Goal: Task Accomplishment & Management: Use online tool/utility

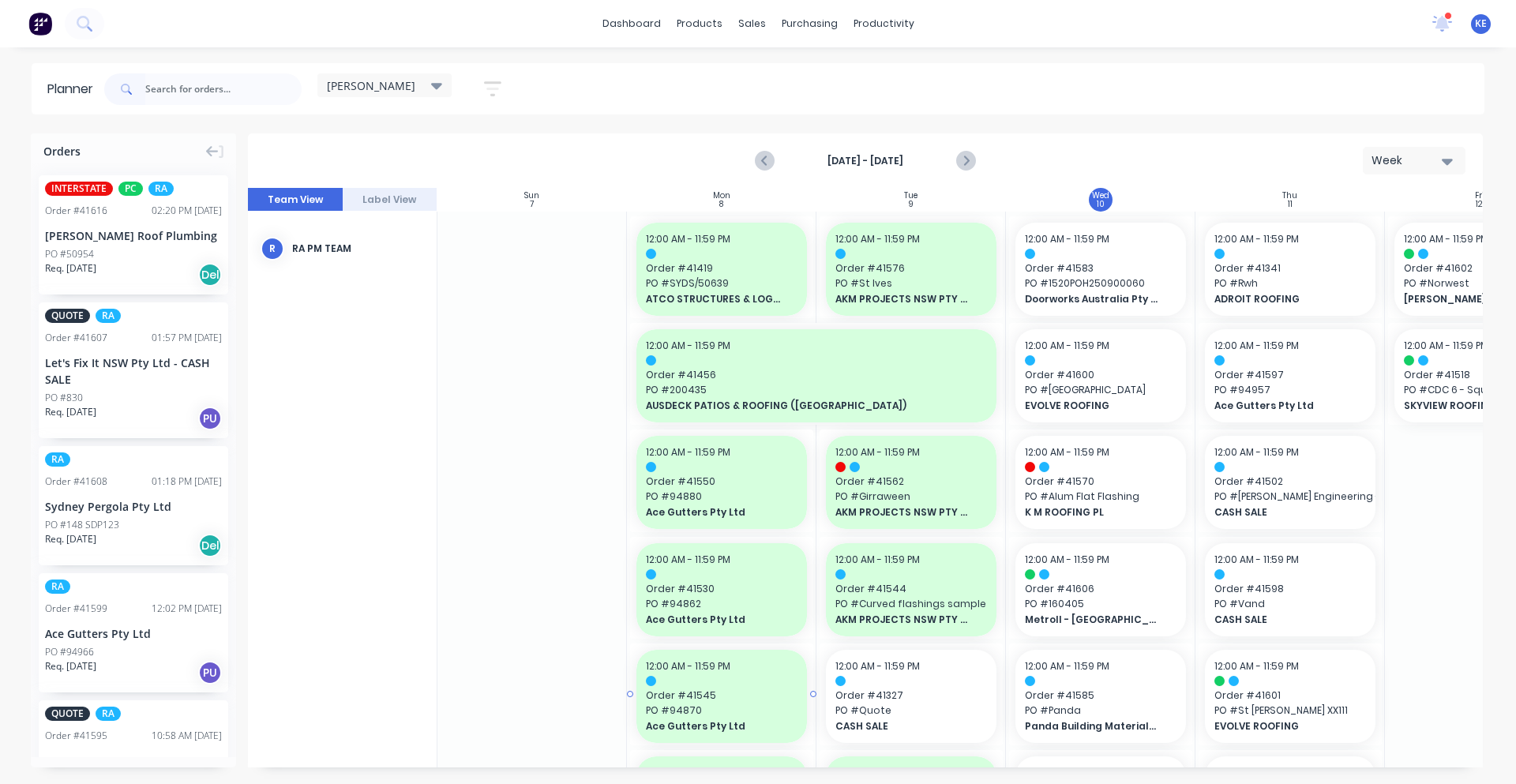
scroll to position [0, 4]
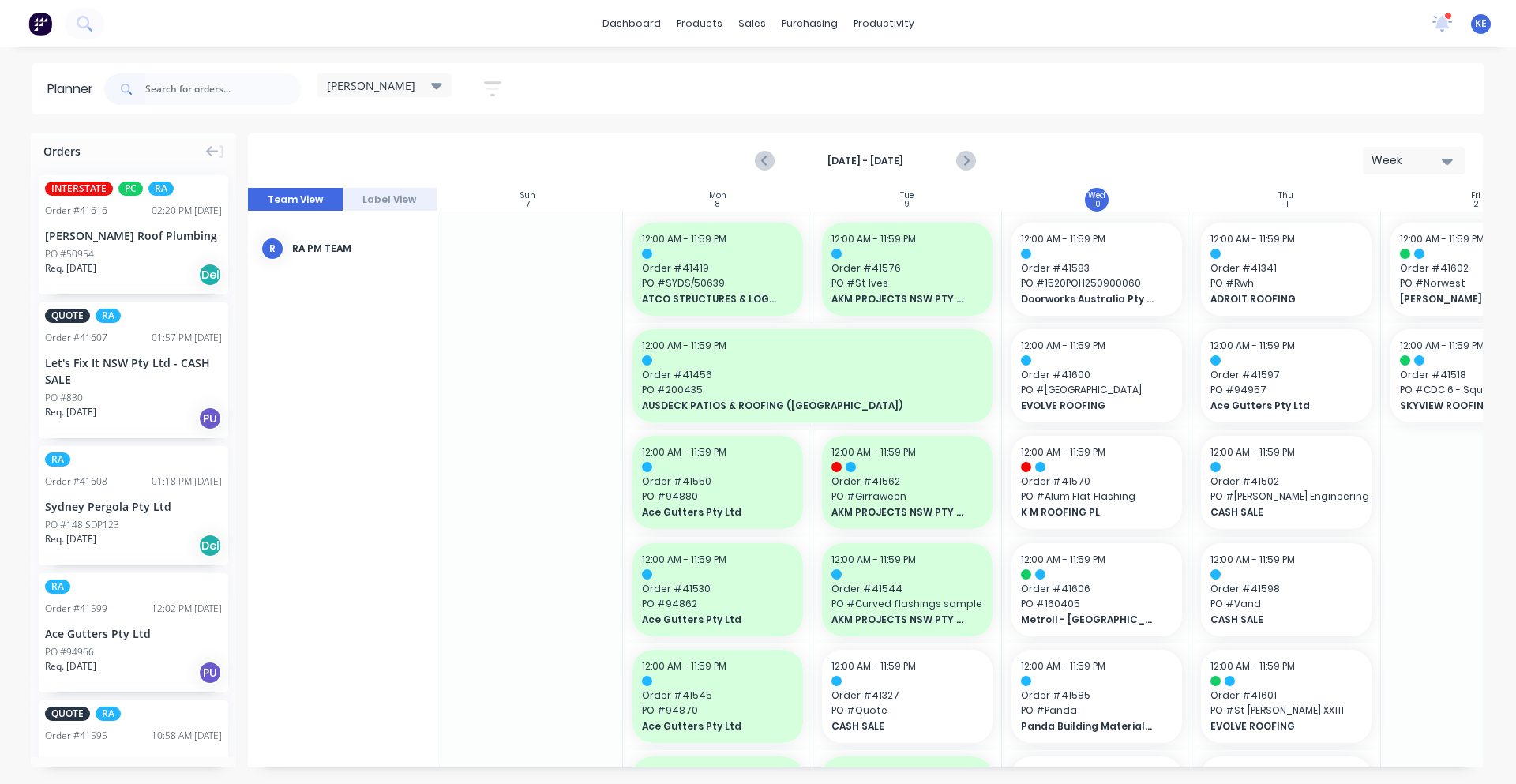
click at [1172, 92] on div "kyle Save new view None edit kyle (Default) edit Iraking edit Michael's View ed…" at bounding box center [793, 89] width 1384 height 47
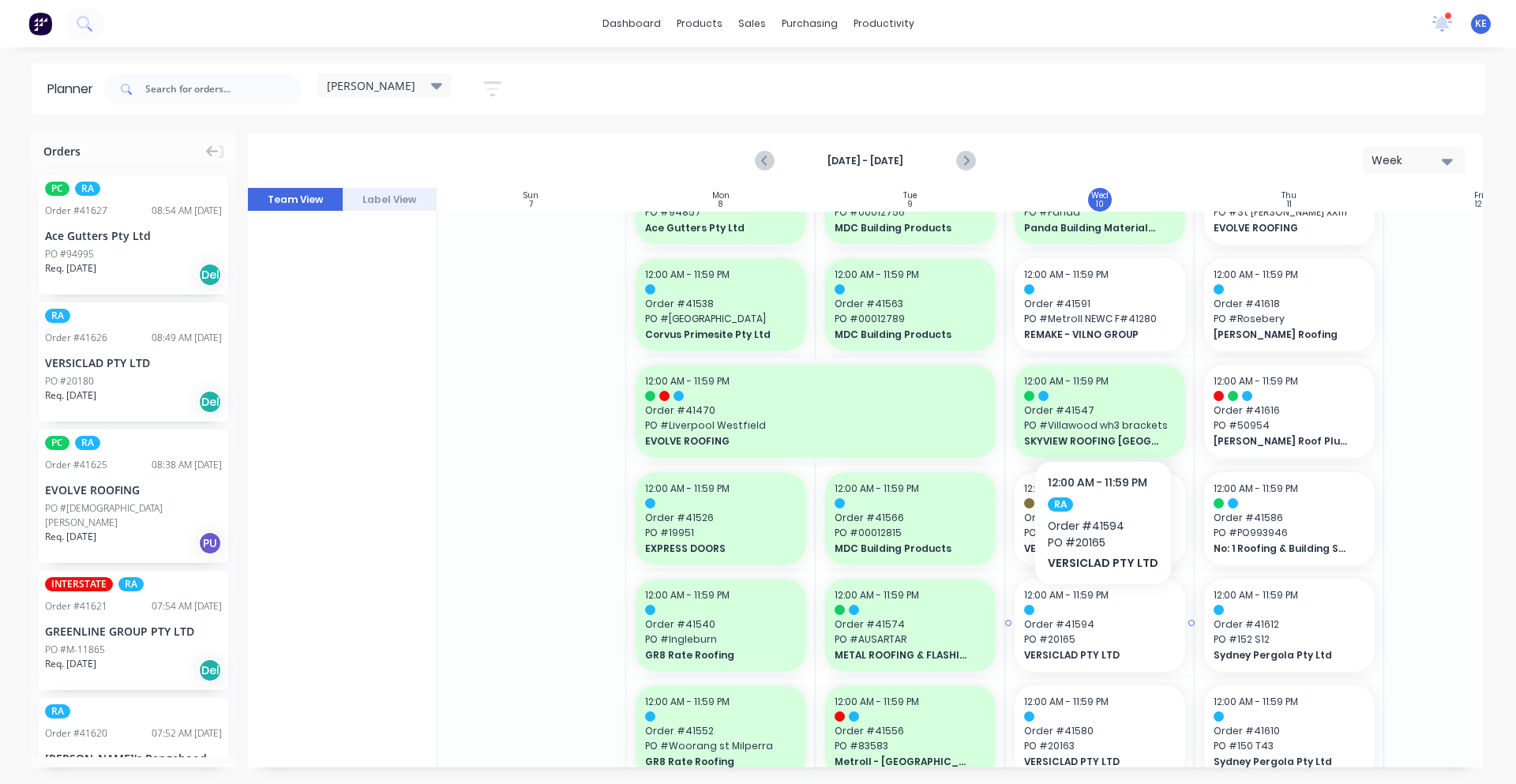
scroll to position [494, 1]
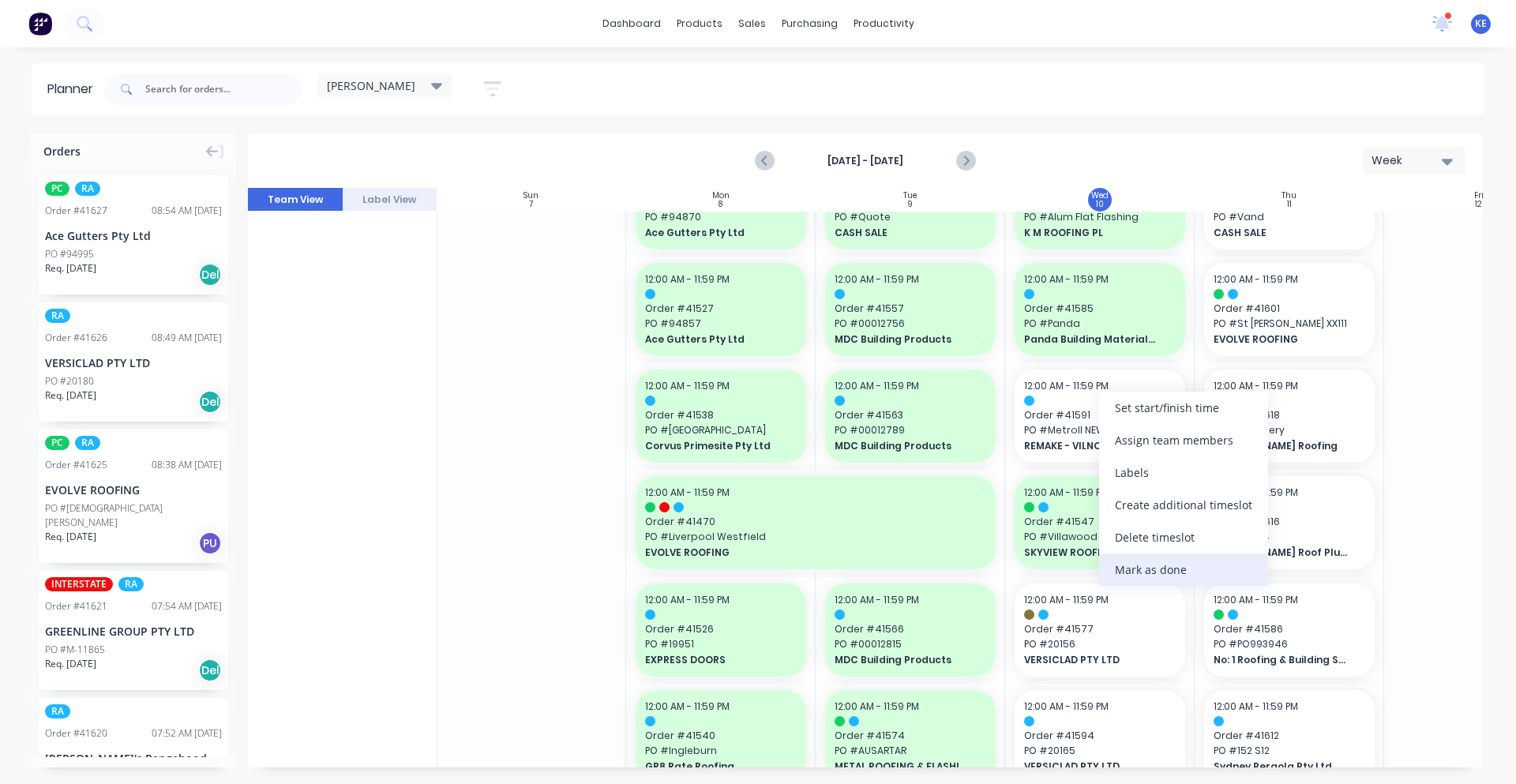
click at [1186, 566] on div "Mark as done" at bounding box center [1184, 569] width 169 height 32
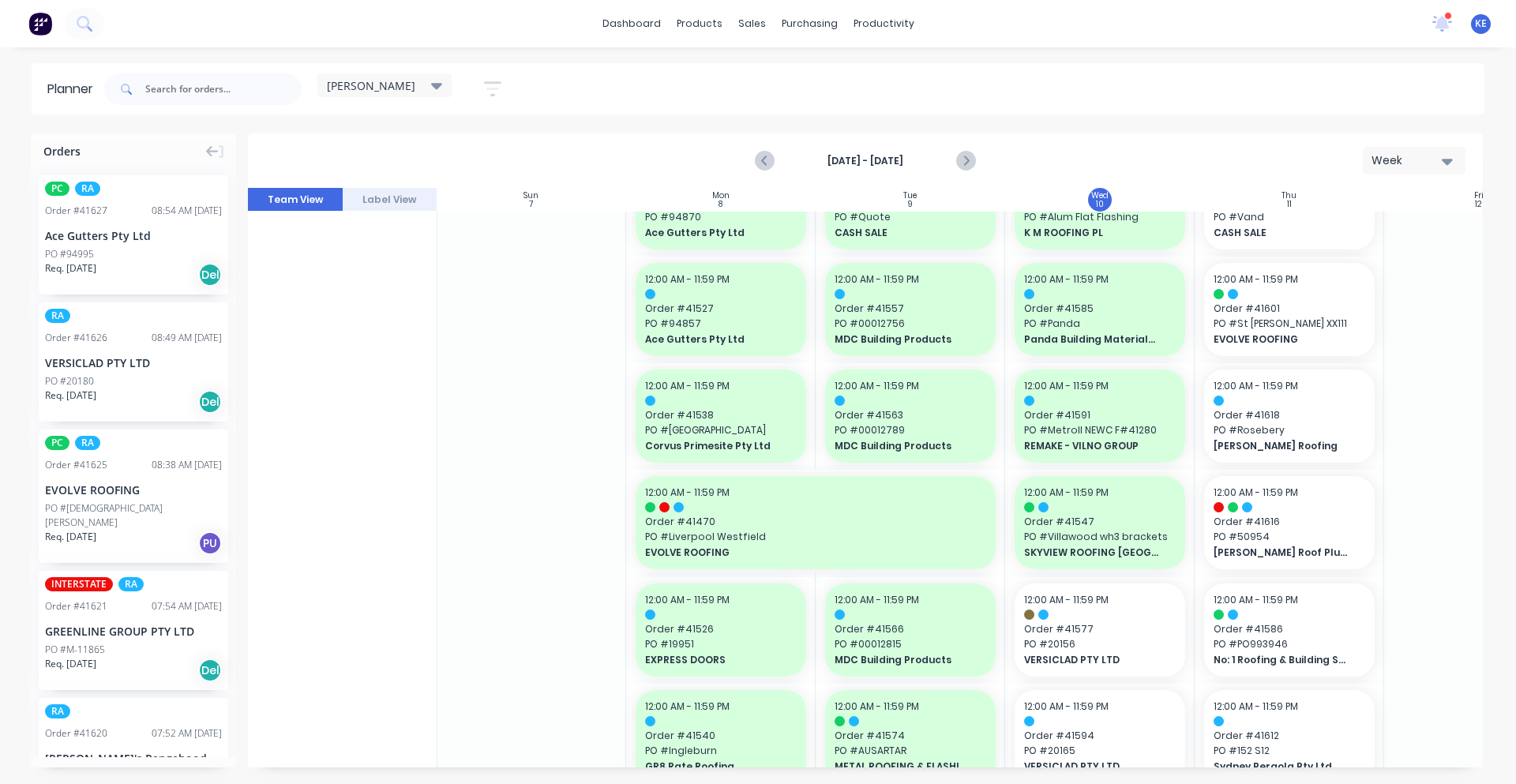
scroll to position [0, 1]
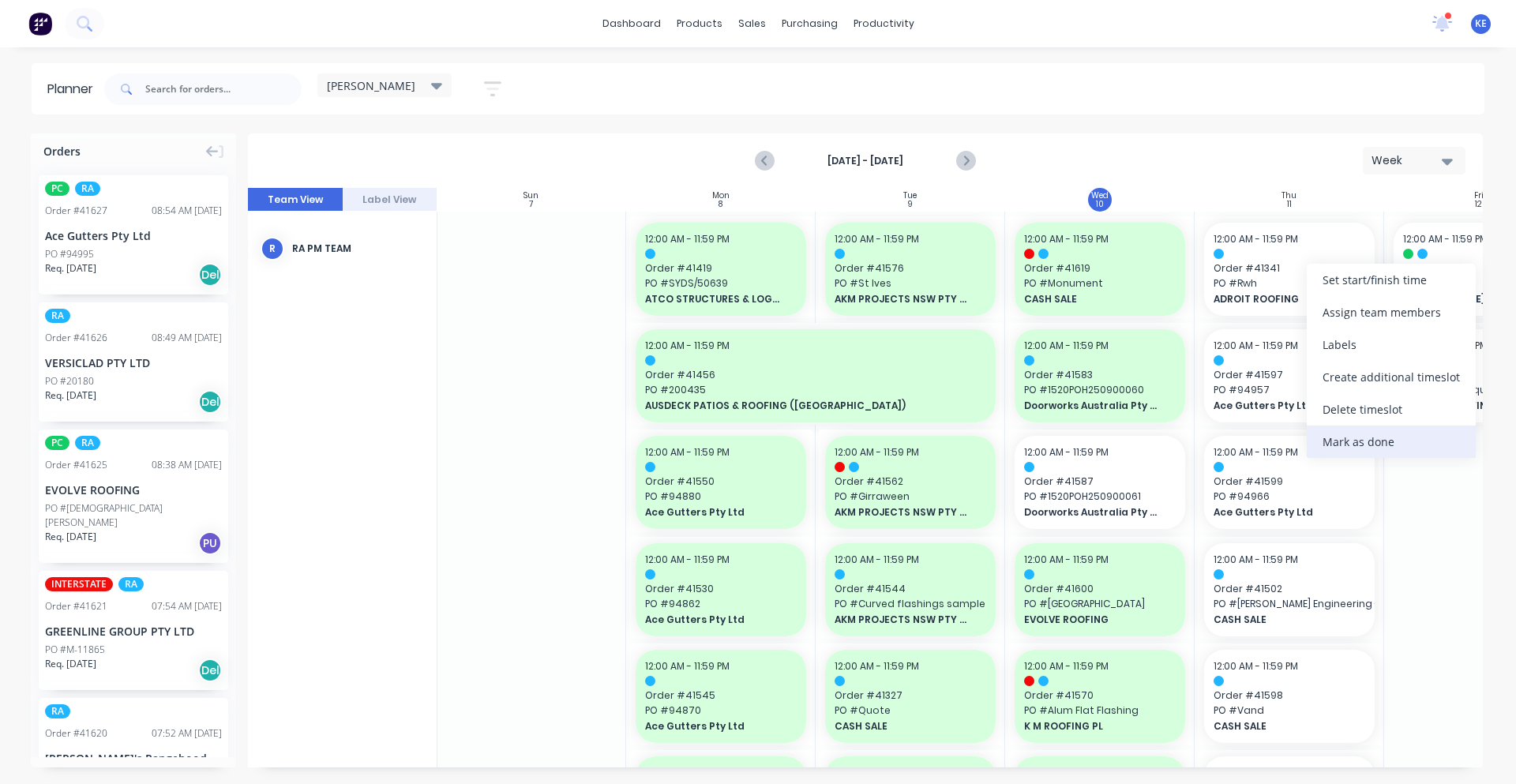
click at [1356, 440] on div "Mark as done" at bounding box center [1391, 442] width 169 height 32
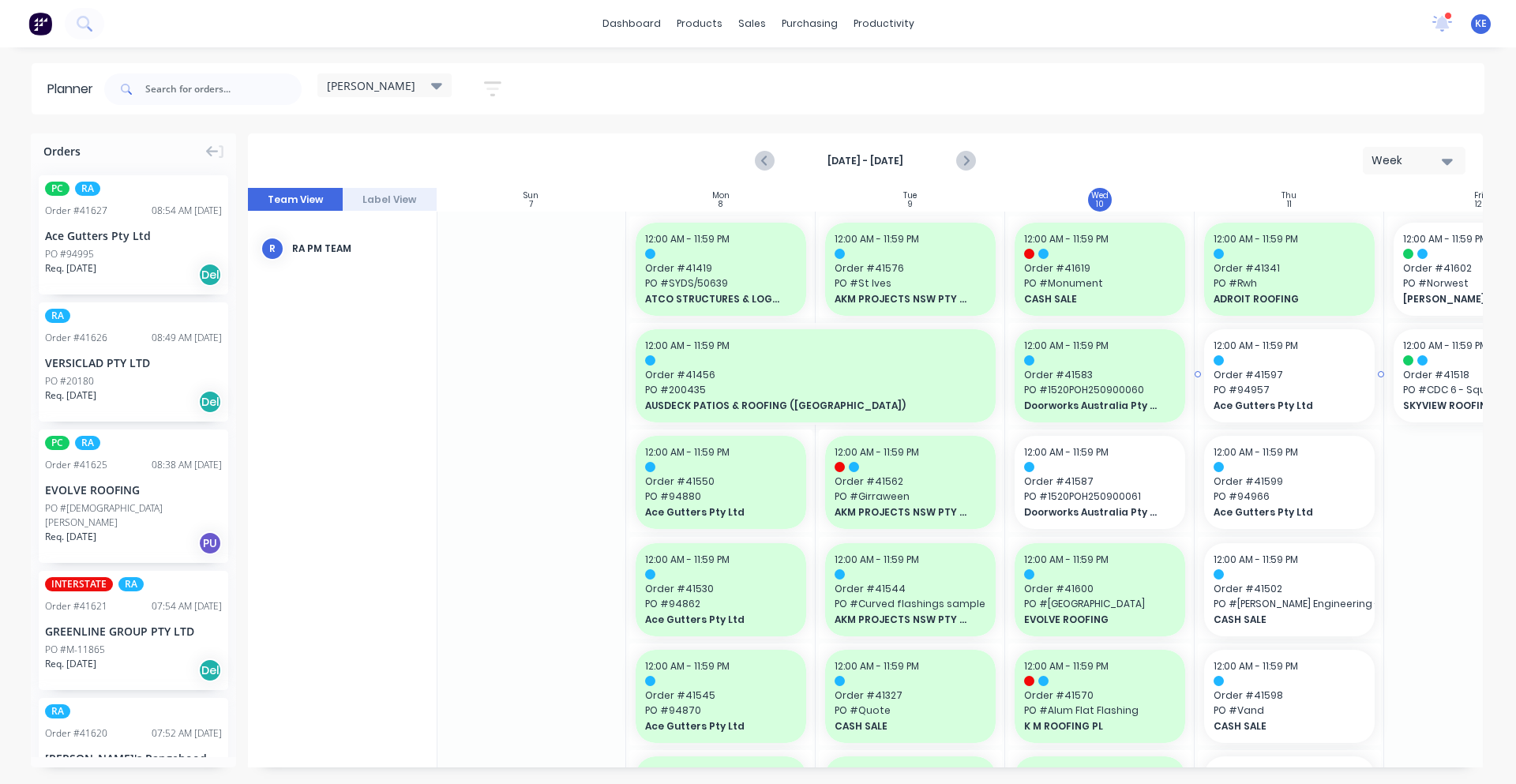
click at [1310, 395] on span "PO # 94957" at bounding box center [1290, 390] width 151 height 14
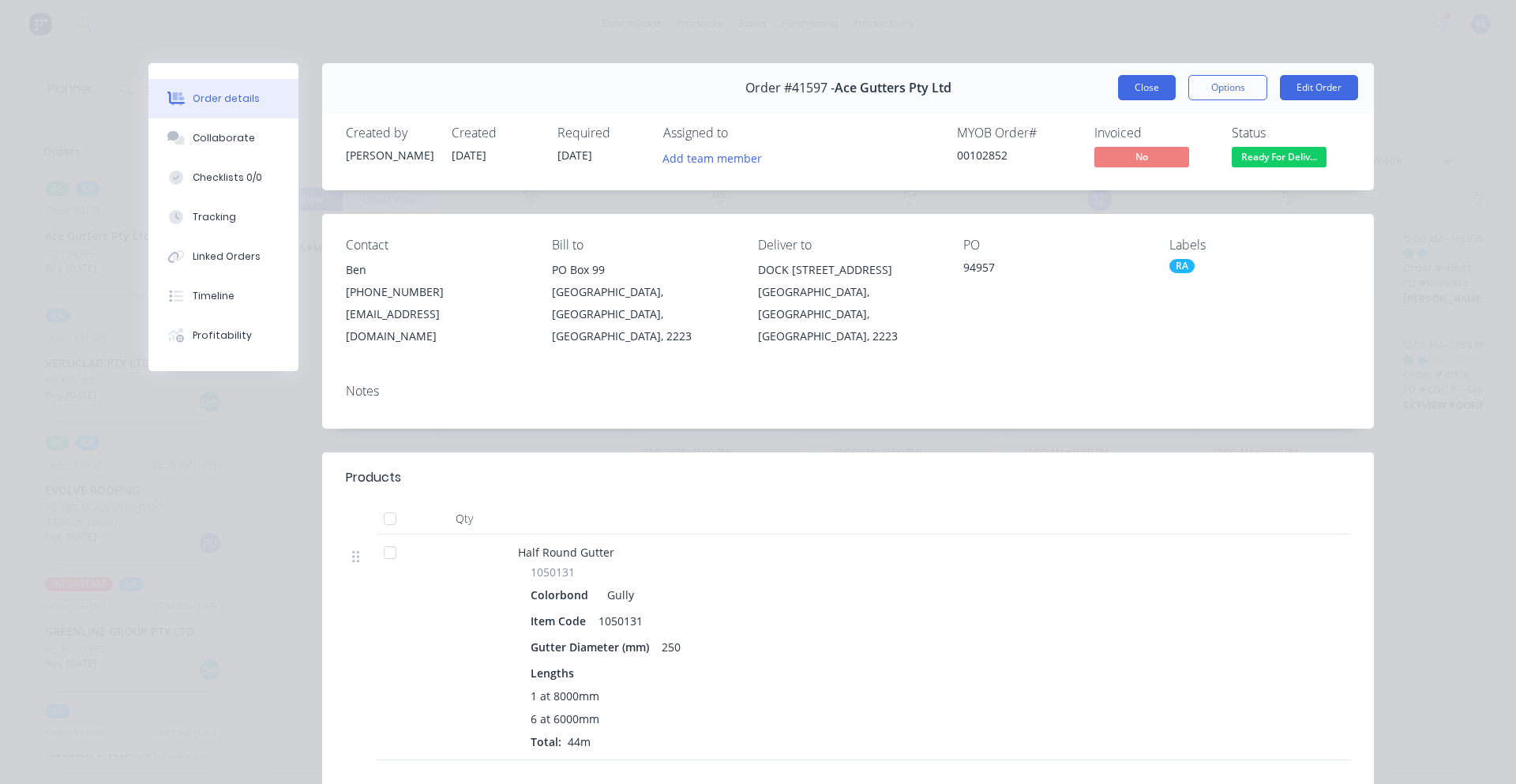
click at [1134, 94] on button "Close" at bounding box center [1147, 87] width 58 height 26
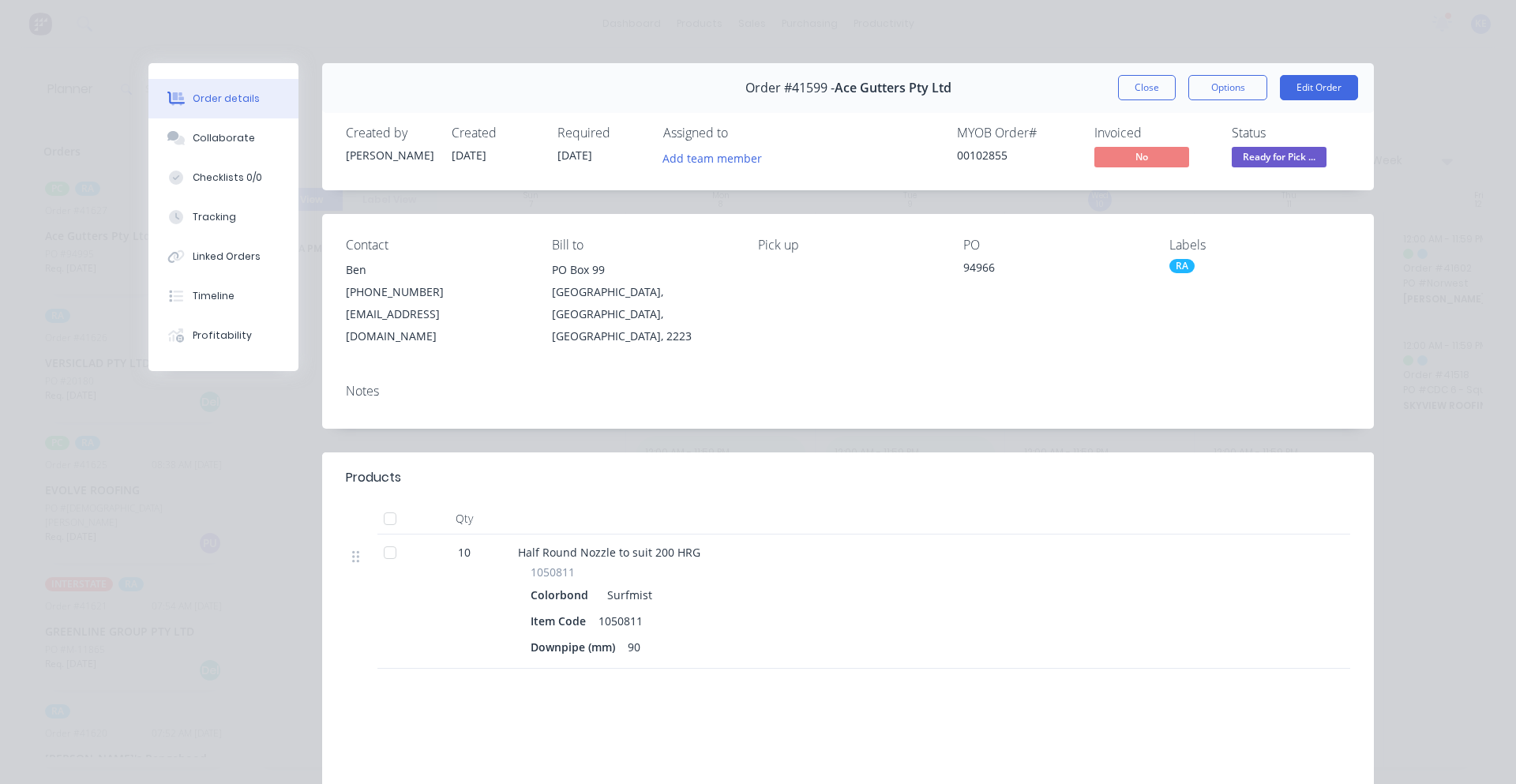
click at [1124, 100] on div "Order #41599 - Ace Gutters Pty Ltd Close Options Edit Order" at bounding box center [848, 88] width 1052 height 50
click at [1133, 83] on button "Close" at bounding box center [1147, 87] width 58 height 26
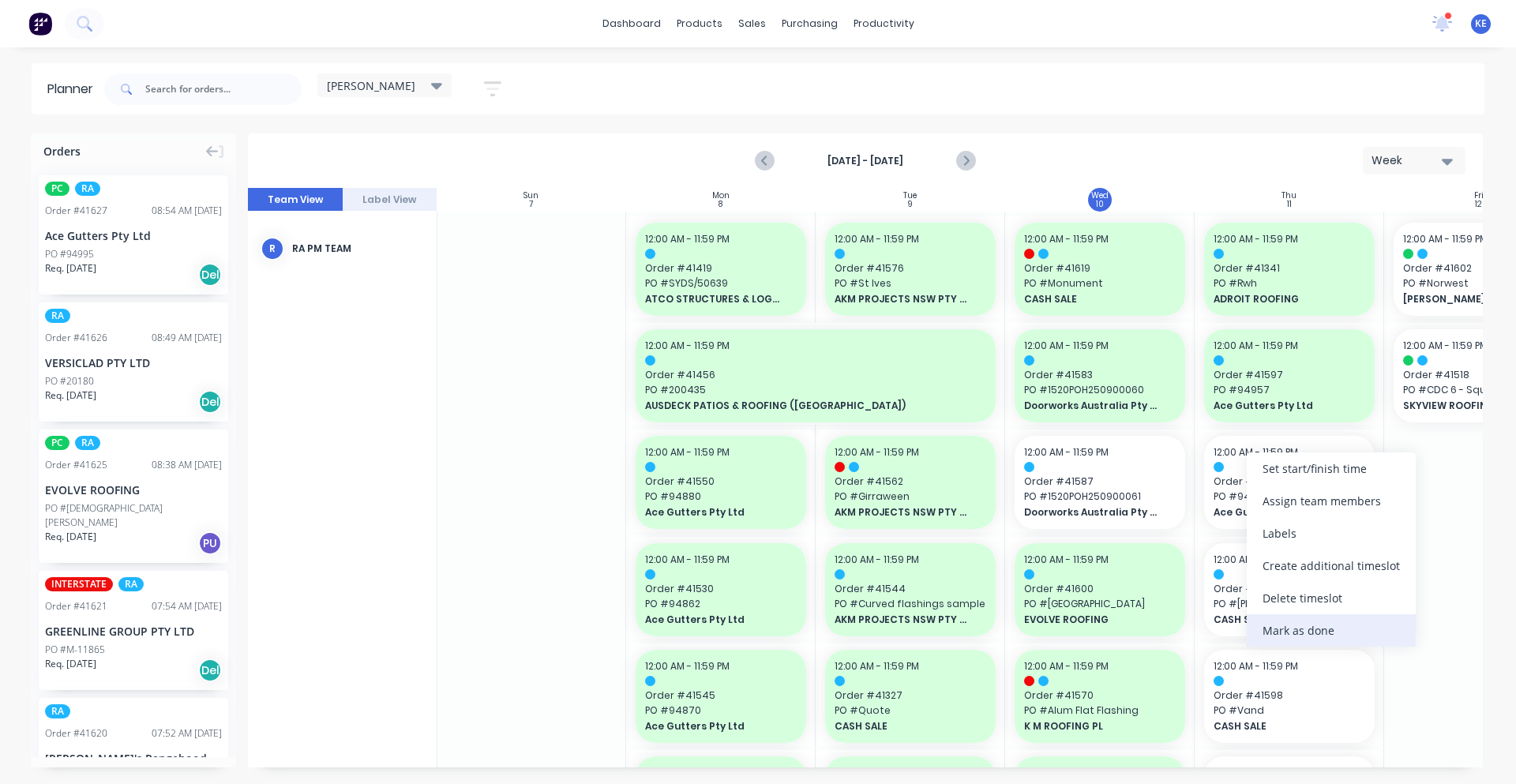
click at [1311, 622] on div "Mark as done" at bounding box center [1331, 630] width 169 height 32
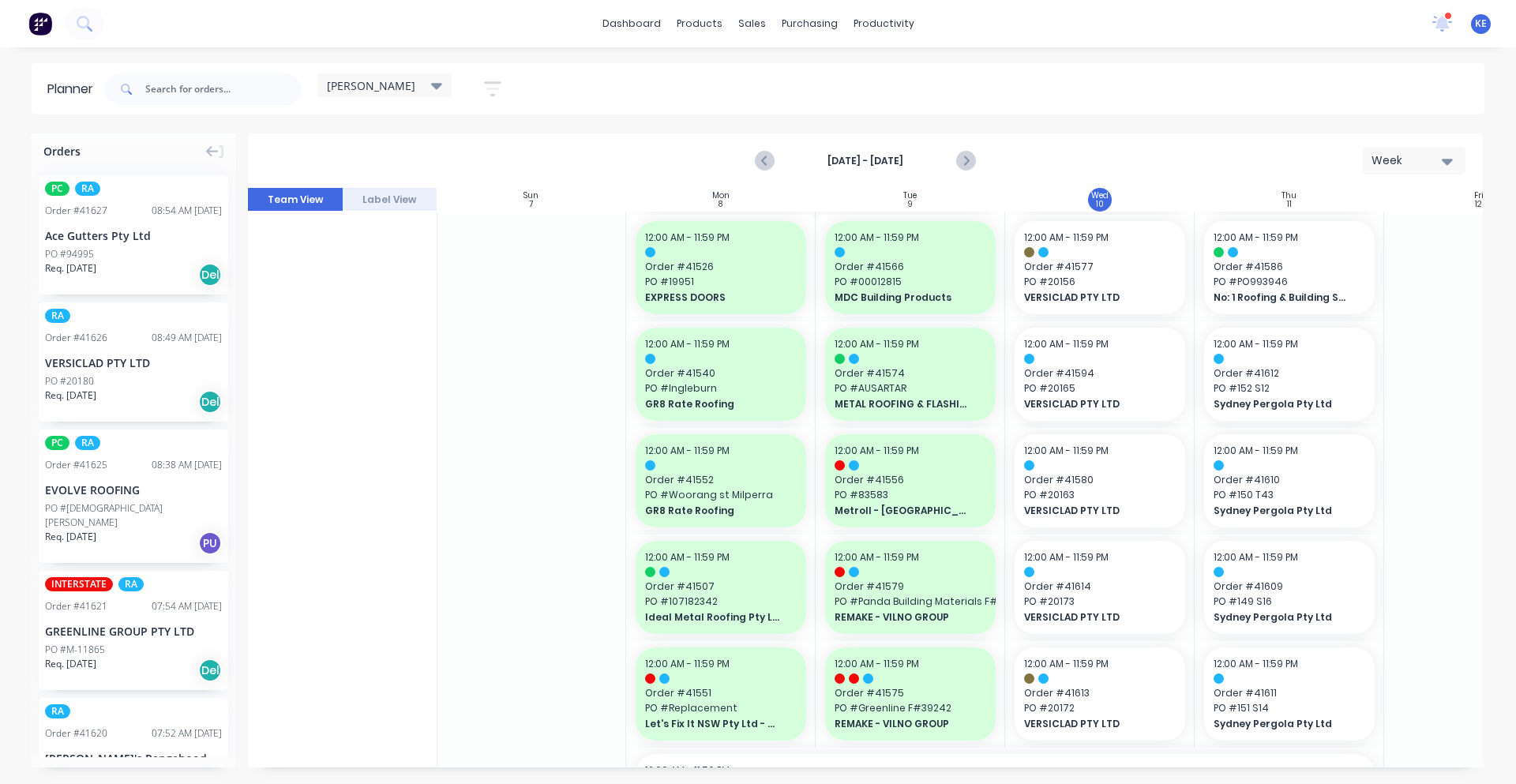
scroll to position [823, 1]
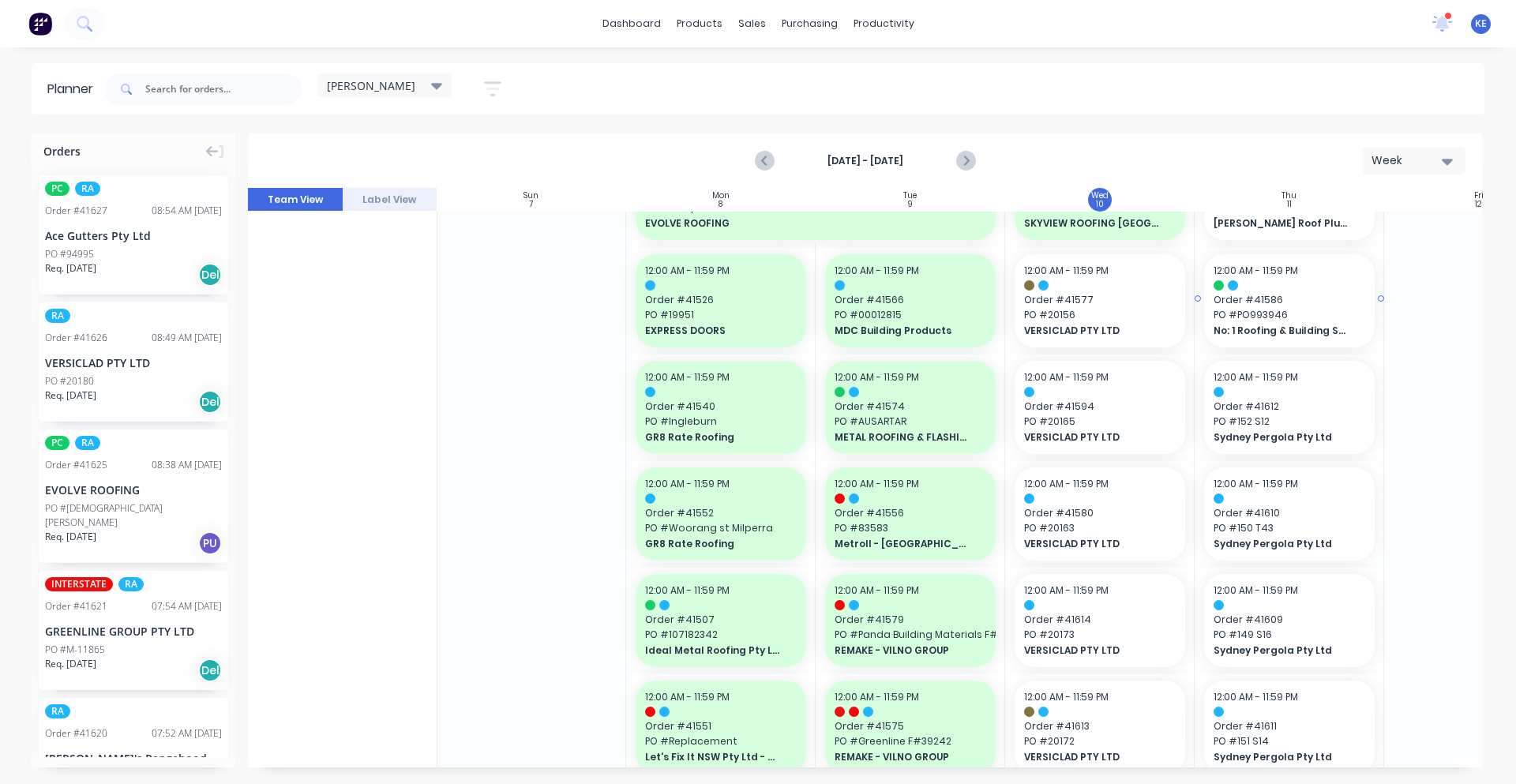
click at [1285, 314] on span "PO # PO993946" at bounding box center [1290, 314] width 151 height 14
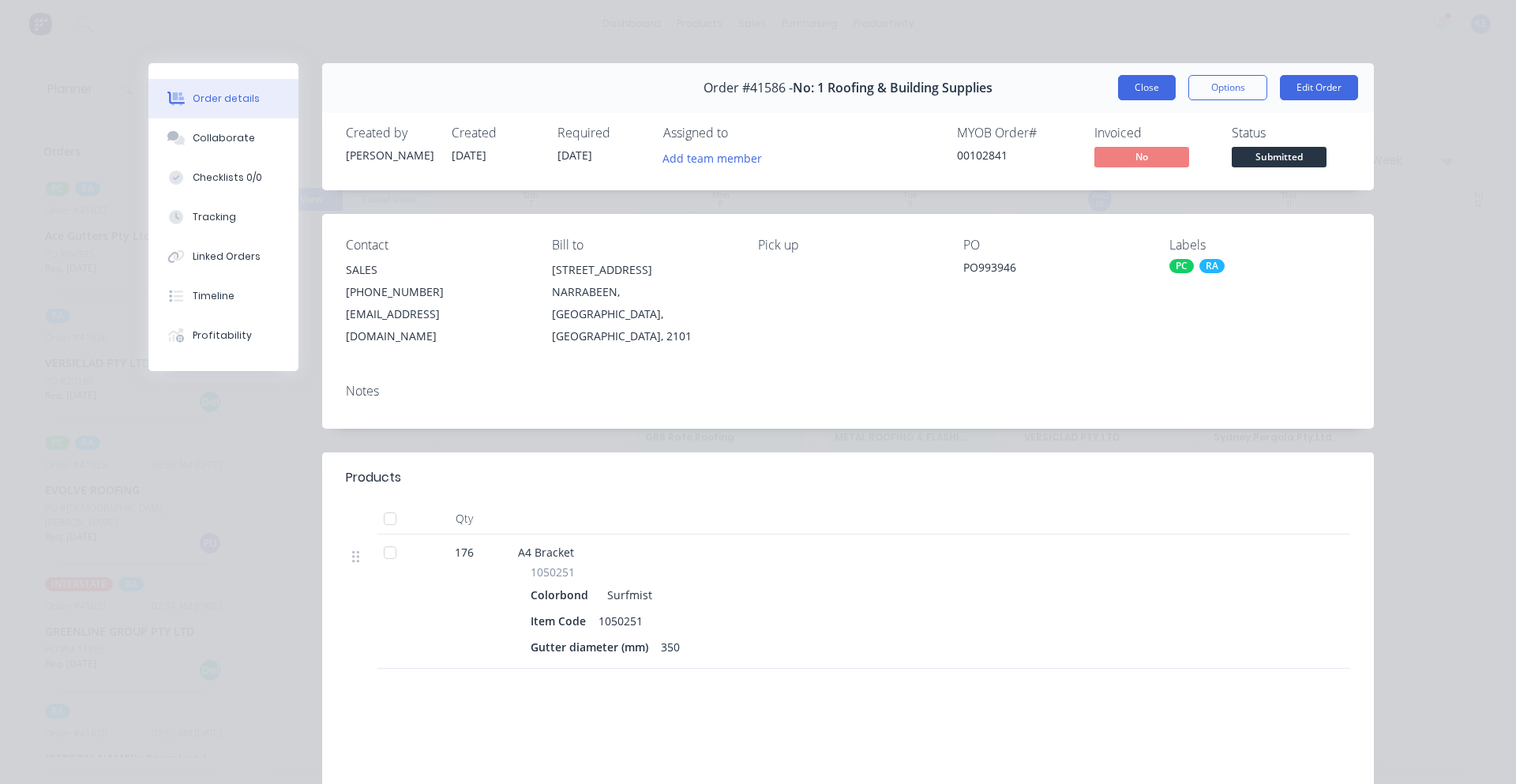
click at [1142, 83] on button "Close" at bounding box center [1147, 87] width 58 height 26
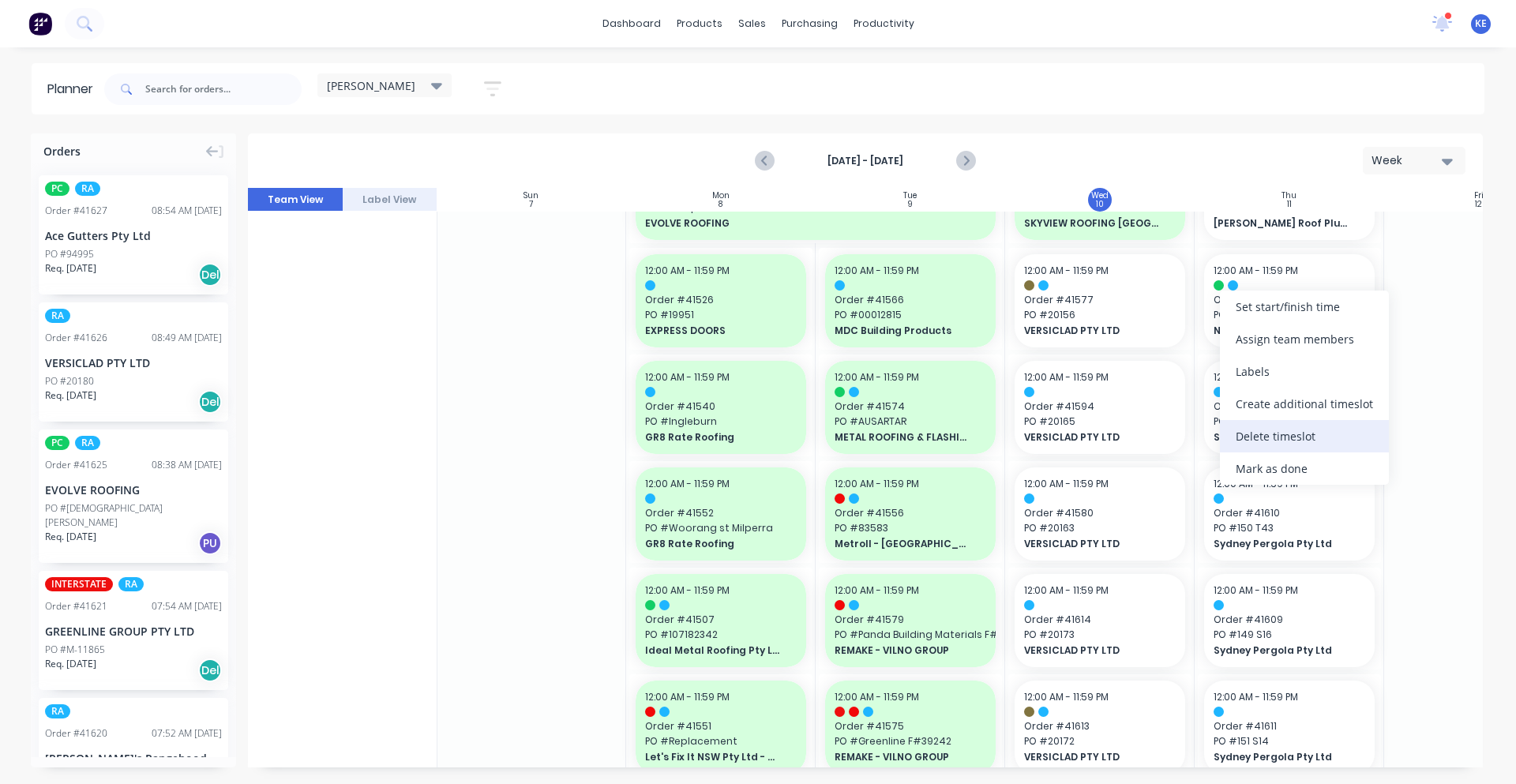
click at [1288, 429] on div "Delete timeslot" at bounding box center [1304, 436] width 169 height 32
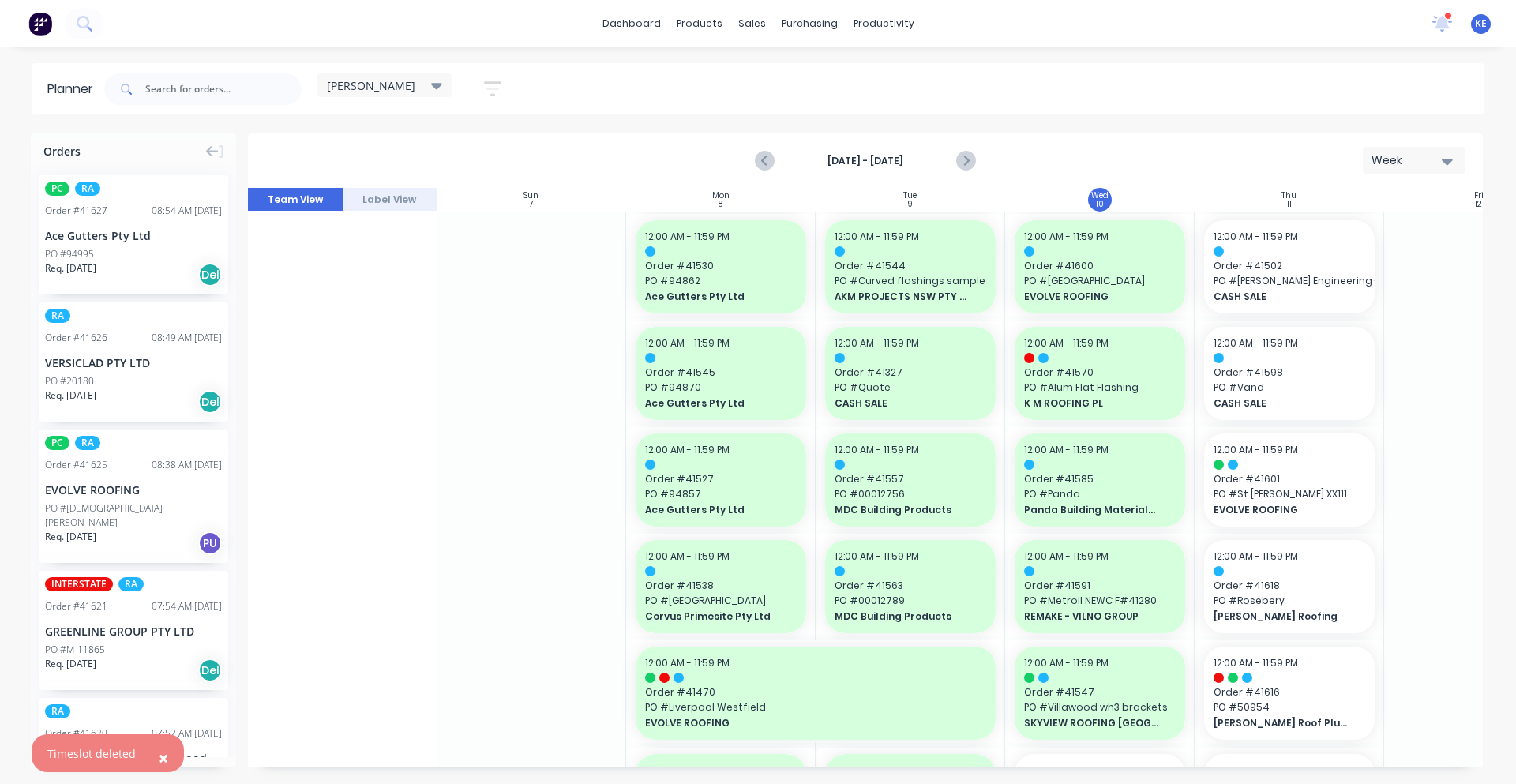
scroll to position [0, 1]
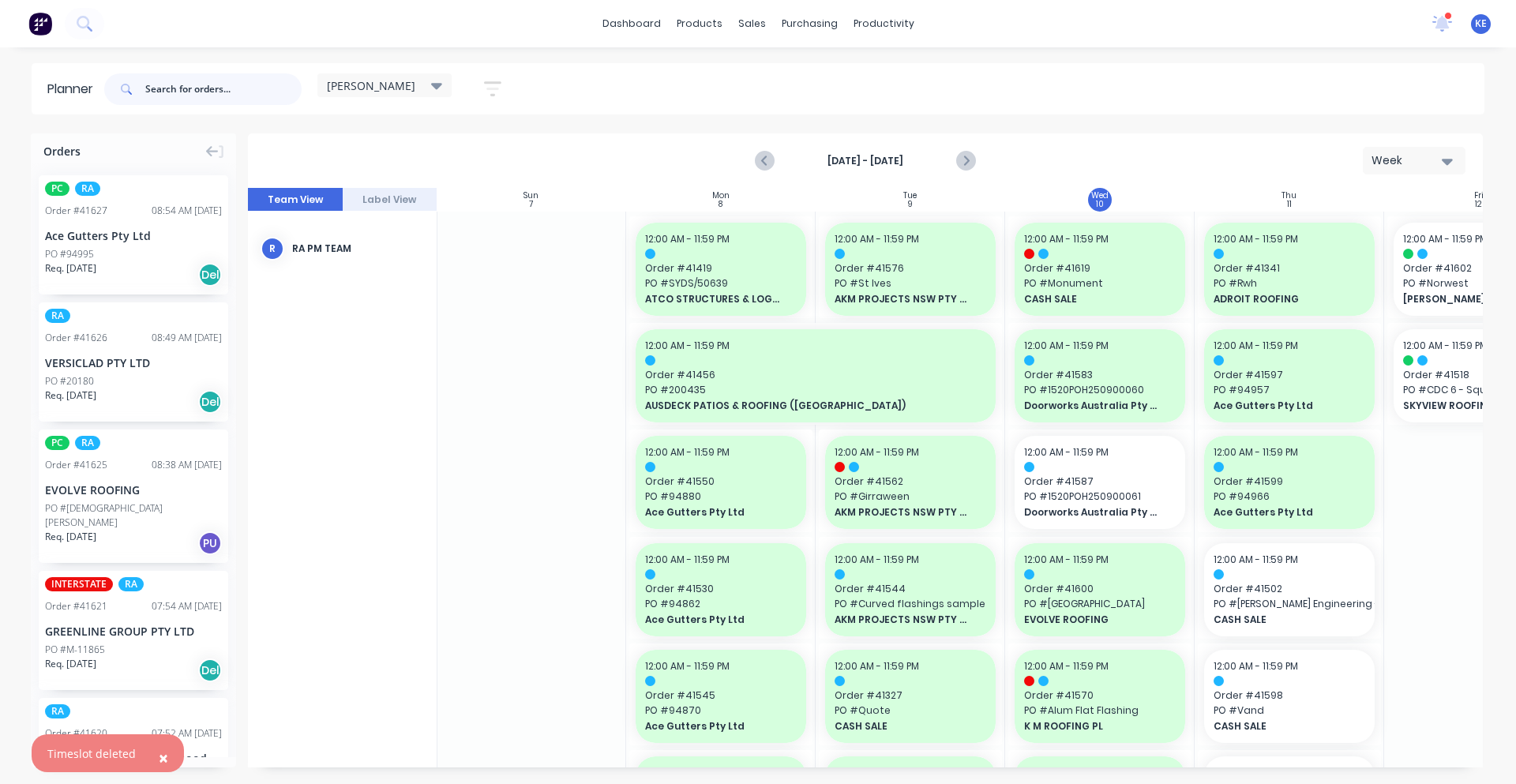
click at [187, 74] on input "text" at bounding box center [223, 89] width 156 height 31
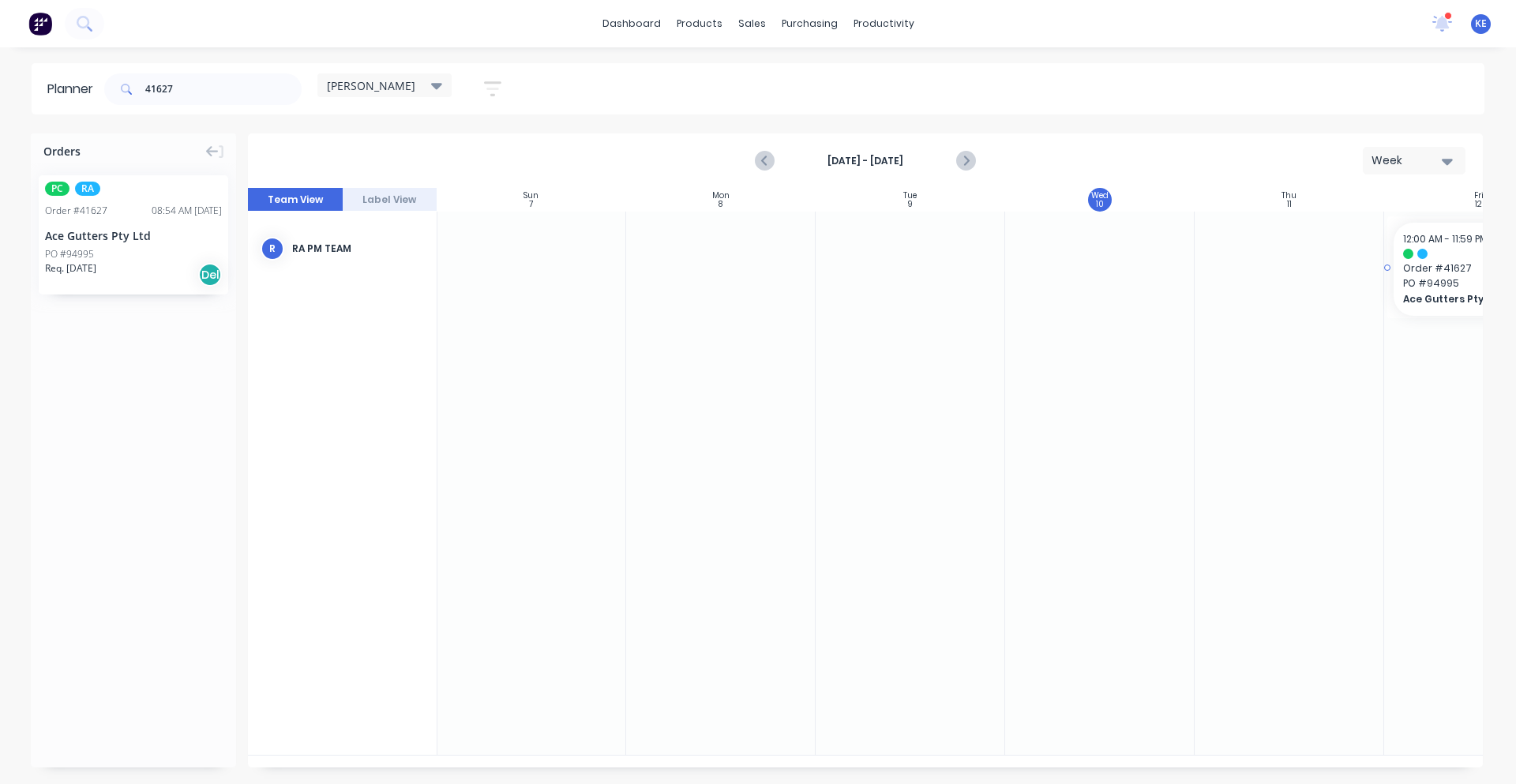
drag, startPoint x: 82, startPoint y: 244, endPoint x: 1418, endPoint y: 246, distance: 1336.0
click at [192, 78] on input "41627" at bounding box center [223, 89] width 156 height 31
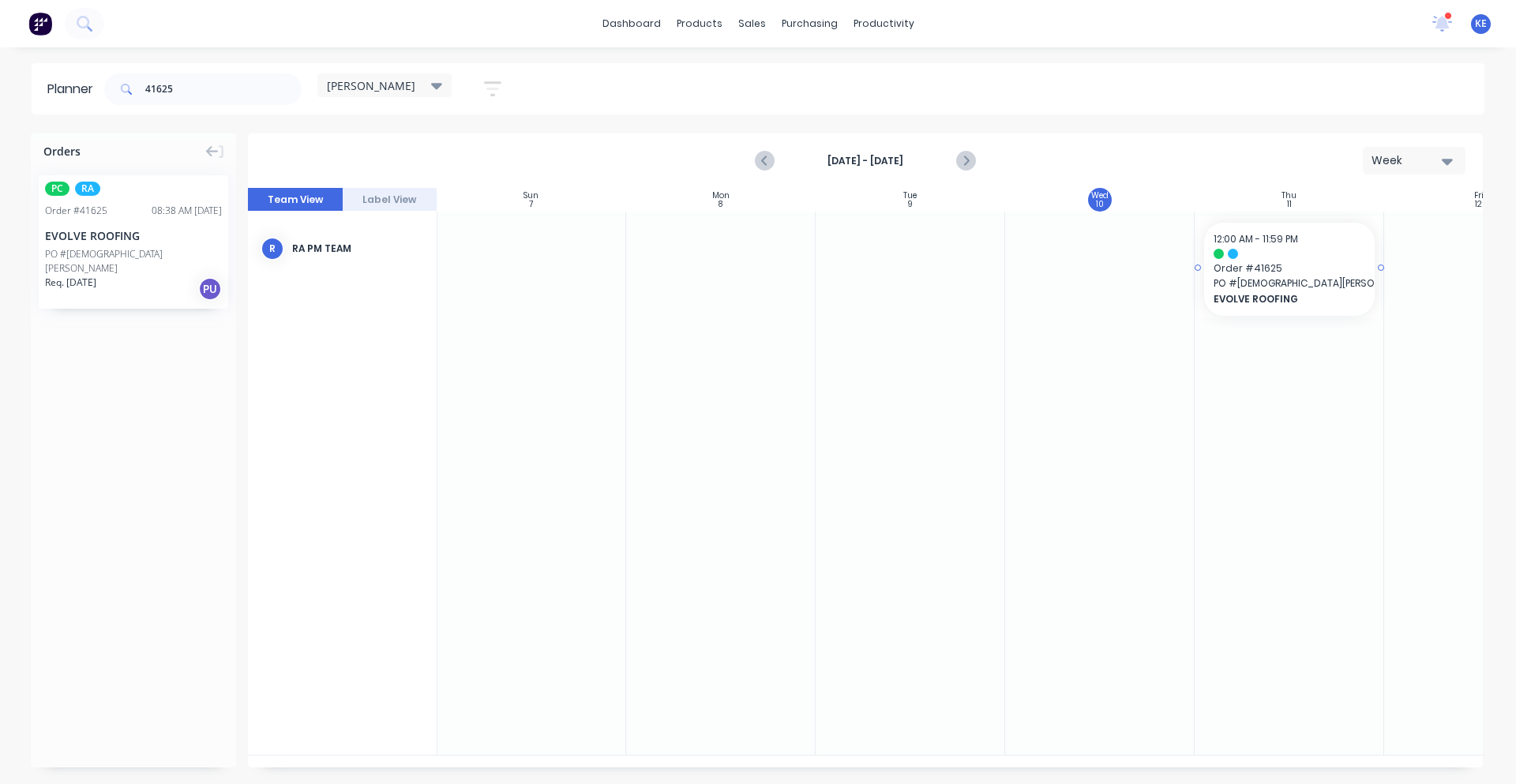
drag, startPoint x: 148, startPoint y: 257, endPoint x: 1358, endPoint y: 294, distance: 1210.6
click at [209, 93] on input "41625" at bounding box center [223, 89] width 156 height 31
drag, startPoint x: 113, startPoint y: 228, endPoint x: 1296, endPoint y: 303, distance: 1185.4
click at [226, 90] on input "41621" at bounding box center [223, 89] width 156 height 31
type input "41620"
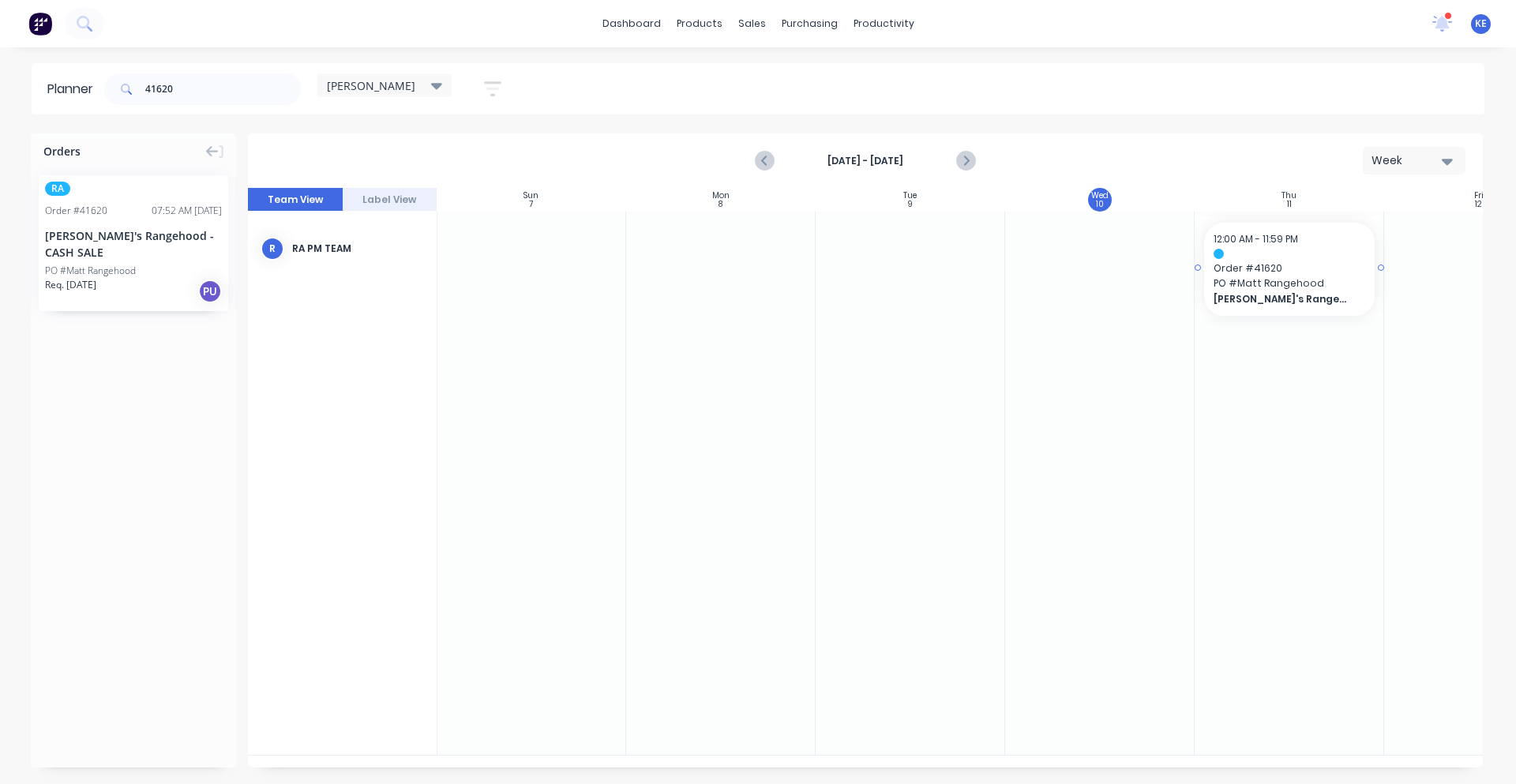
drag, startPoint x: 150, startPoint y: 242, endPoint x: 1257, endPoint y: 251, distance: 1107.0
drag, startPoint x: 218, startPoint y: 83, endPoint x: -374, endPoint y: 142, distance: 594.9
click at [0, 142] on html "dashboard products sales purchasing productivity dashboard products Product Cat…" at bounding box center [758, 392] width 1516 height 784
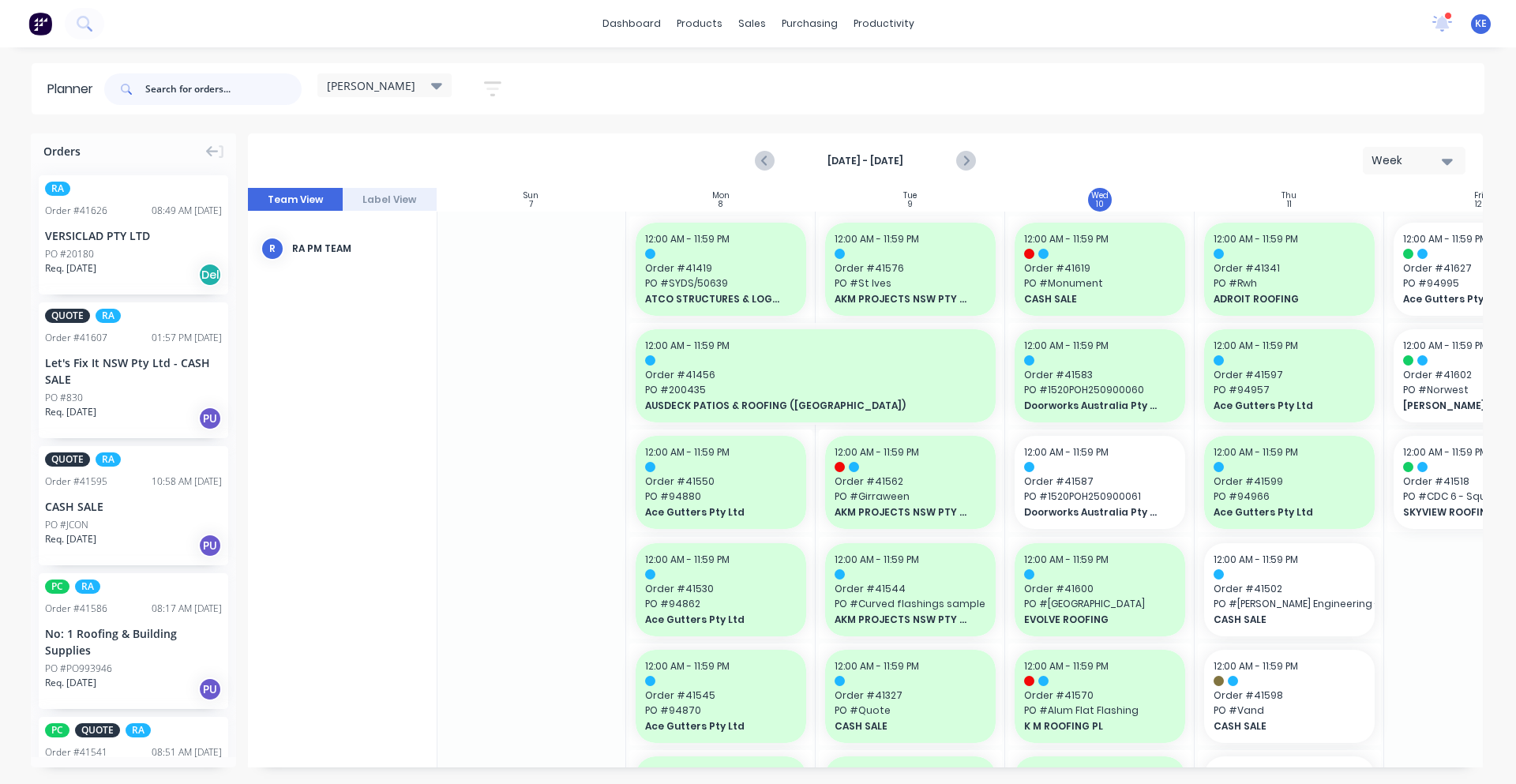
click at [188, 100] on input "text" at bounding box center [223, 89] width 156 height 31
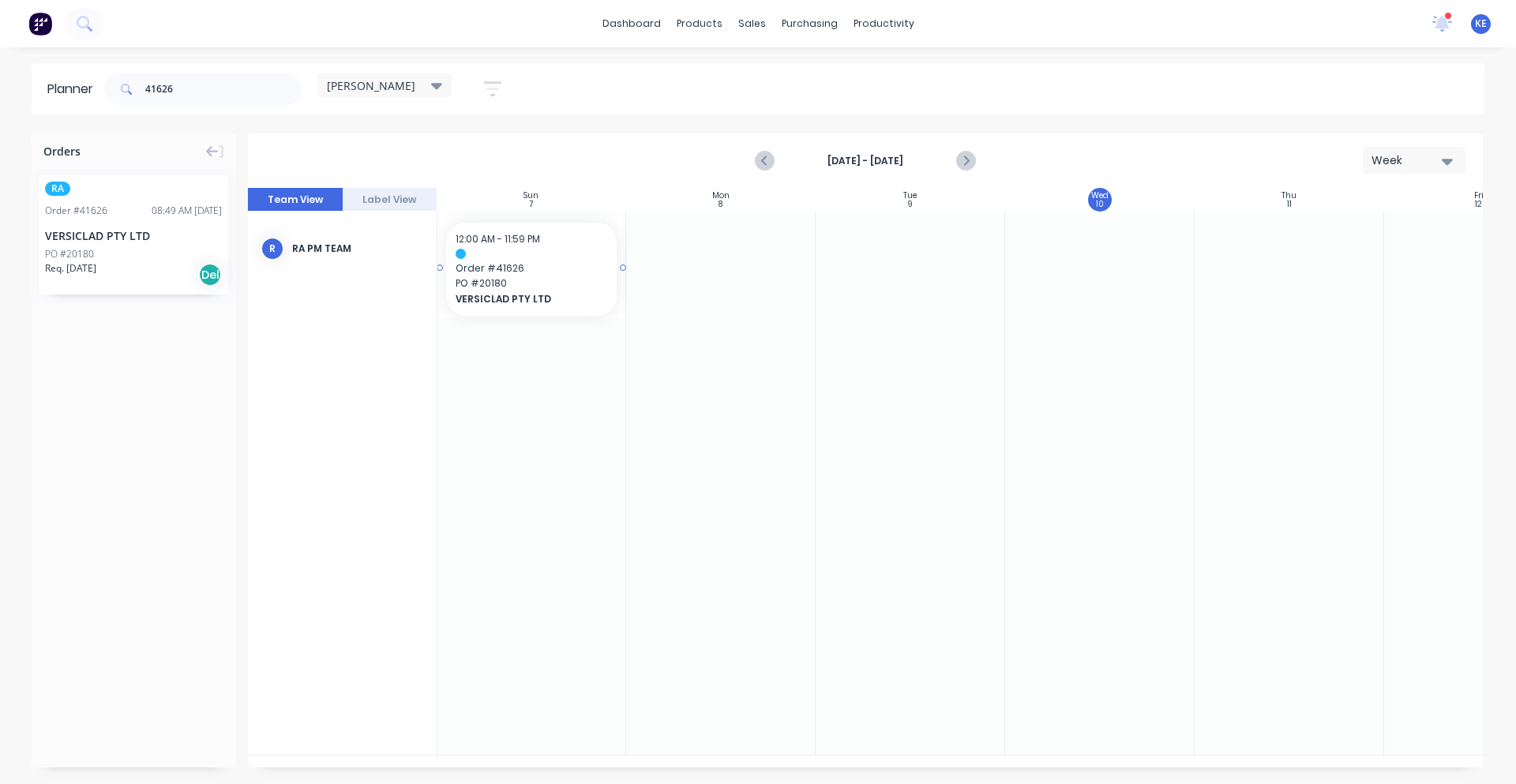
scroll to position [0, 0]
drag, startPoint x: 174, startPoint y: 287, endPoint x: 1251, endPoint y: 332, distance: 1077.9
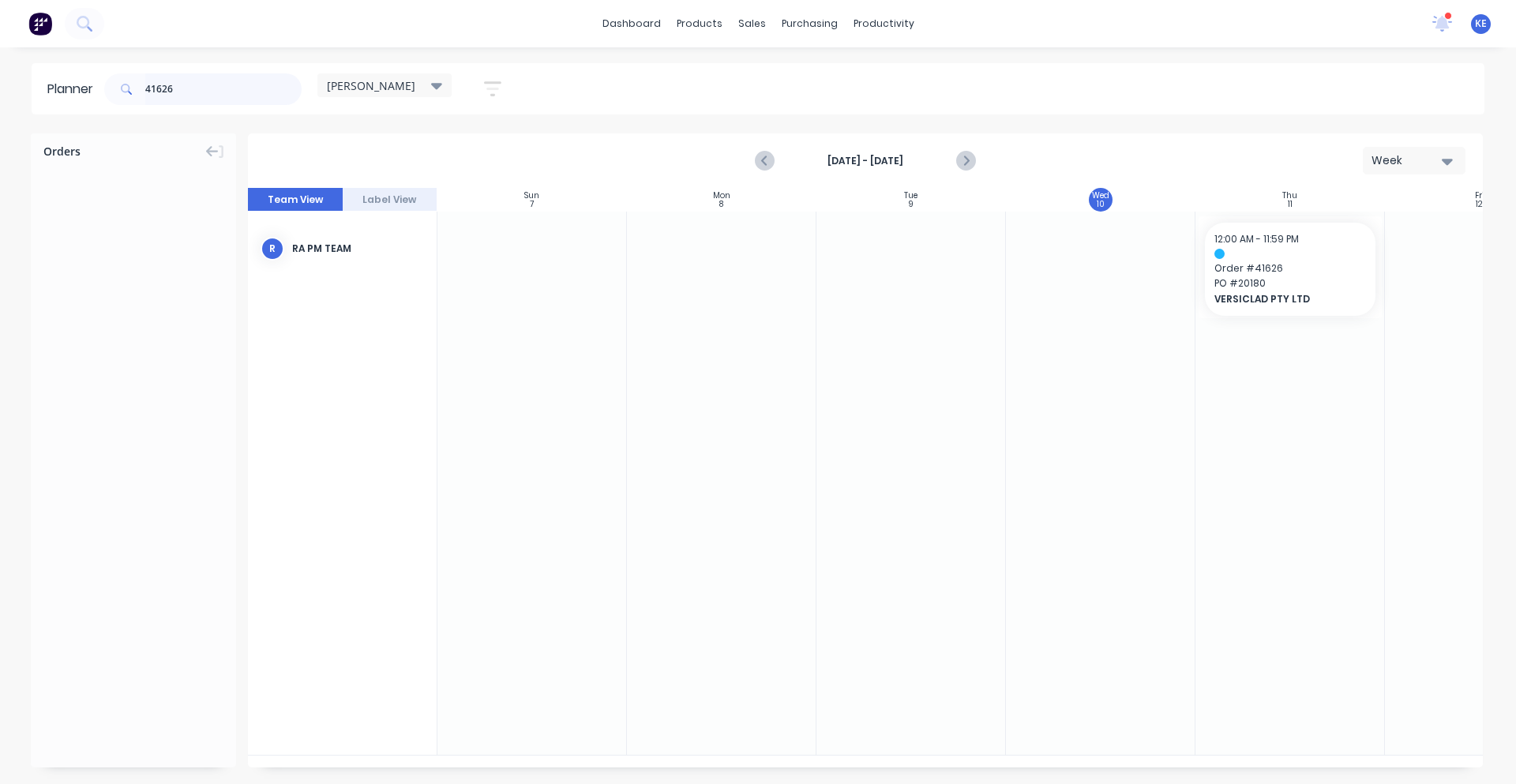
click at [240, 92] on input "41626" at bounding box center [223, 89] width 156 height 31
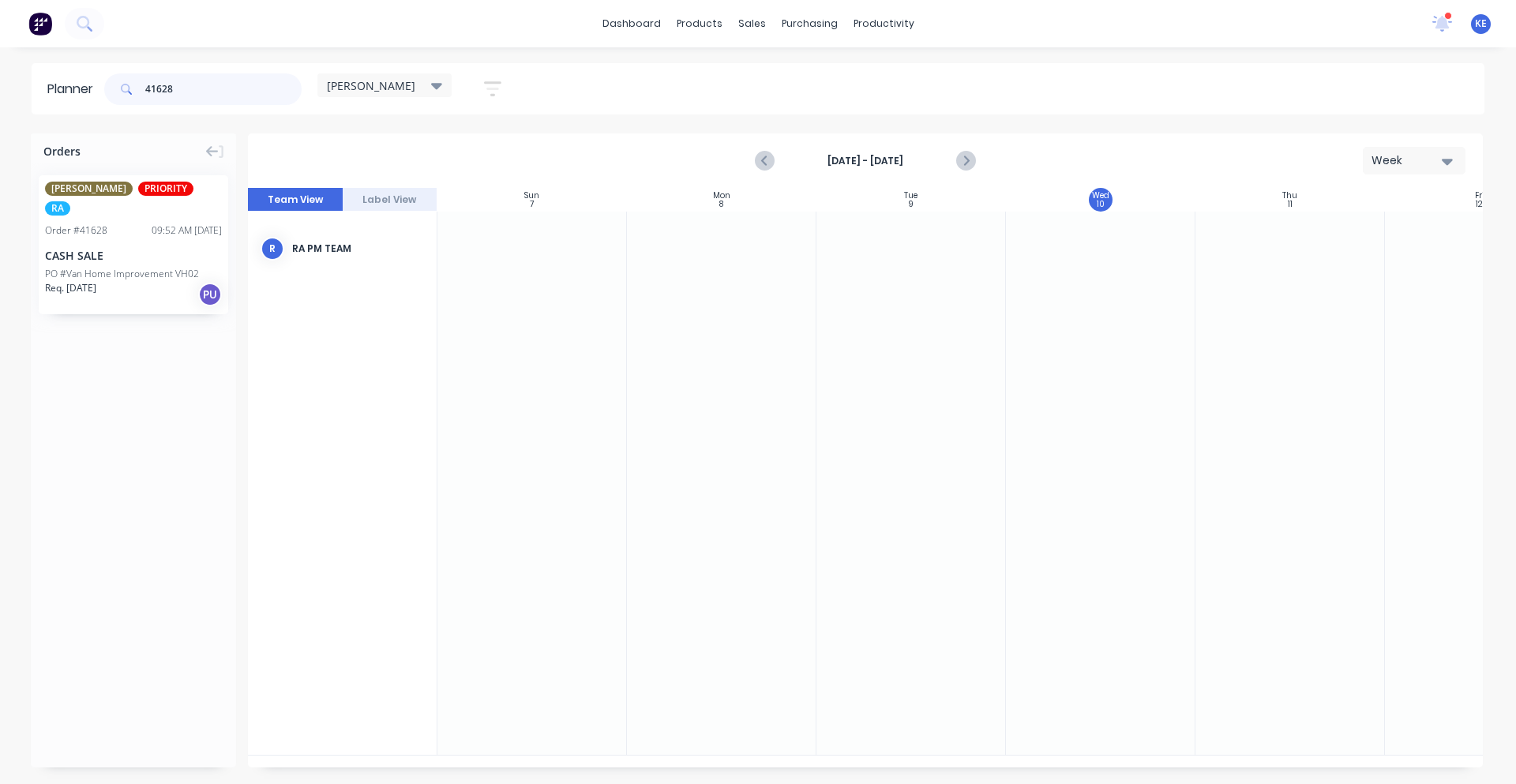
type input "41628"
drag, startPoint x: 140, startPoint y: 253, endPoint x: 1231, endPoint y: 279, distance: 1091.3
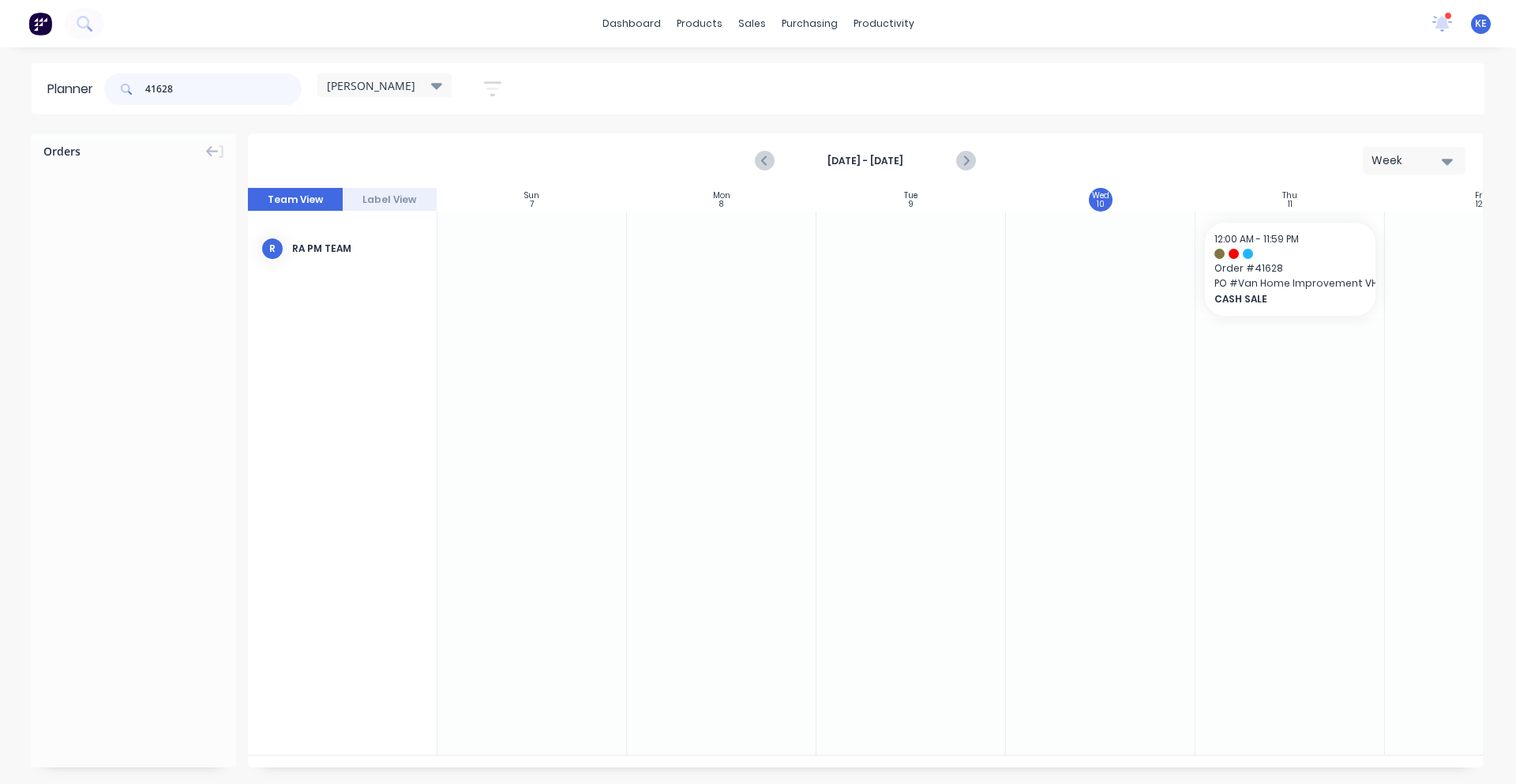
drag, startPoint x: 215, startPoint y: 93, endPoint x: -111, endPoint y: 136, distance: 328.8
click at [0, 136] on html "dashboard products sales purchasing productivity dashboard products Product Cat…" at bounding box center [758, 392] width 1516 height 784
